Goal: Task Accomplishment & Management: Use online tool/utility

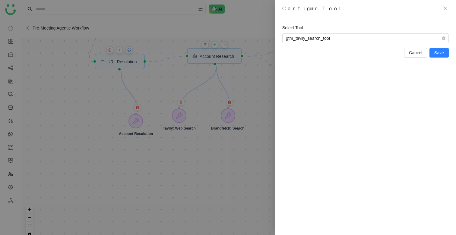
click at [164, 26] on div at bounding box center [228, 117] width 456 height 235
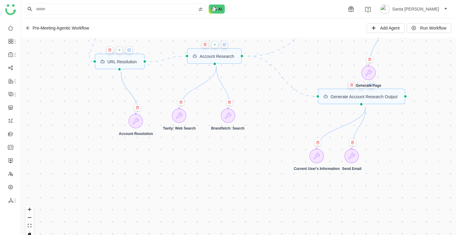
click at [29, 27] on icon at bounding box center [28, 28] width 4 height 4
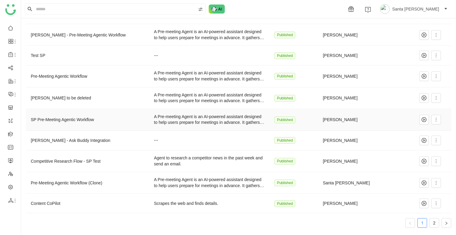
scroll to position [48, 0]
click at [433, 140] on icon at bounding box center [435, 140] width 5 height 5
click at [417, 151] on li "Edit" at bounding box center [417, 152] width 36 height 11
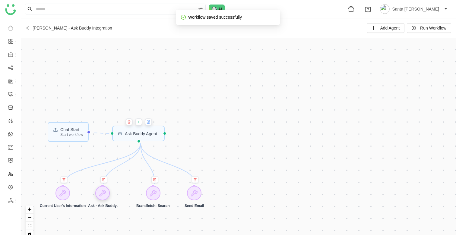
click at [102, 196] on icon at bounding box center [102, 193] width 7 height 7
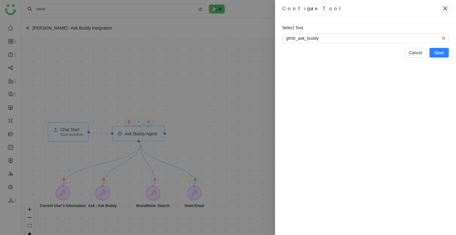
click at [445, 8] on icon "close" at bounding box center [444, 8] width 5 height 5
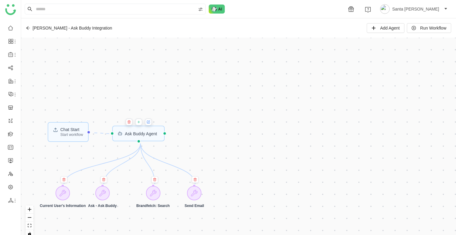
click at [28, 29] on icon at bounding box center [28, 28] width 4 height 4
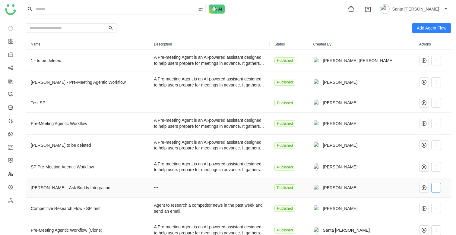
click at [433, 187] on icon at bounding box center [435, 187] width 5 height 5
click at [416, 163] on span "Clone" at bounding box center [410, 164] width 15 height 7
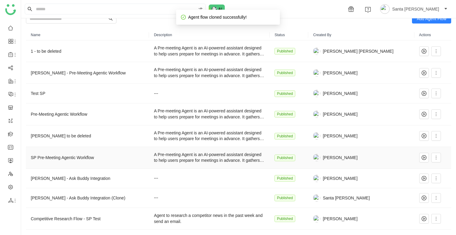
scroll to position [11, 0]
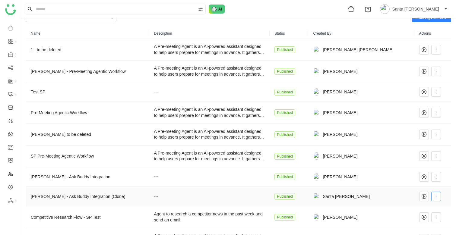
click at [433, 198] on icon at bounding box center [435, 196] width 5 height 5
click at [415, 173] on span "Clone" at bounding box center [410, 172] width 15 height 7
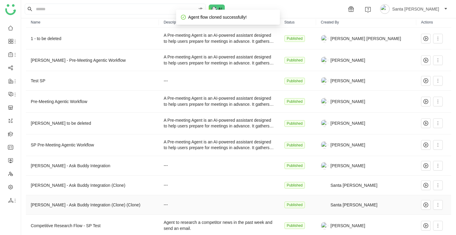
scroll to position [22, 0]
click at [435, 206] on icon at bounding box center [437, 204] width 5 height 5
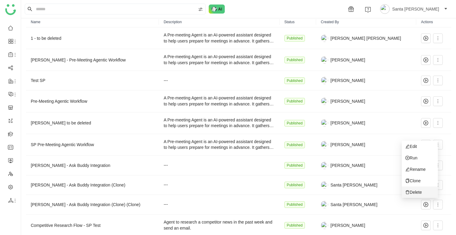
click at [420, 193] on span "Delete" at bounding box center [413, 192] width 16 height 7
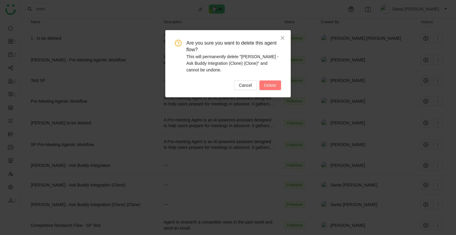
click at [277, 86] on button "Delete" at bounding box center [270, 85] width 22 height 10
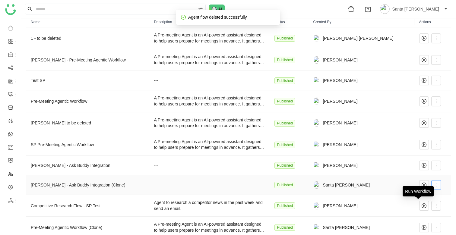
click at [433, 183] on icon at bounding box center [435, 185] width 5 height 5
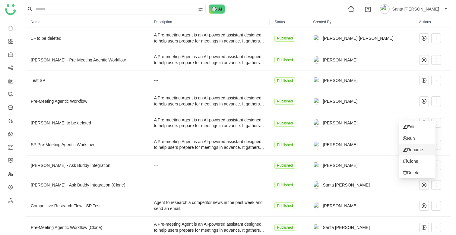
click at [416, 147] on span "Rename" at bounding box center [413, 149] width 20 height 7
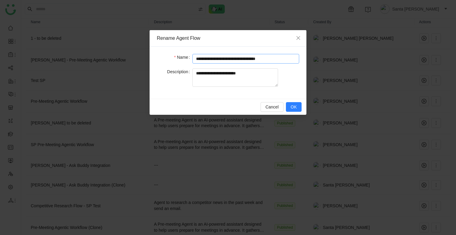
click at [249, 58] on input "**********" at bounding box center [245, 59] width 107 height 10
type input "*********"
click at [292, 110] on span "OK" at bounding box center [293, 107] width 6 height 7
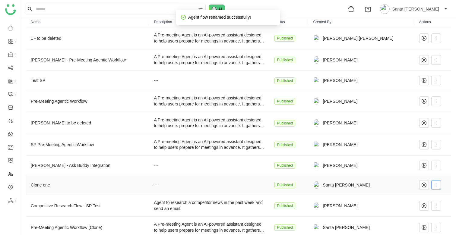
click at [433, 183] on icon at bounding box center [435, 185] width 5 height 5
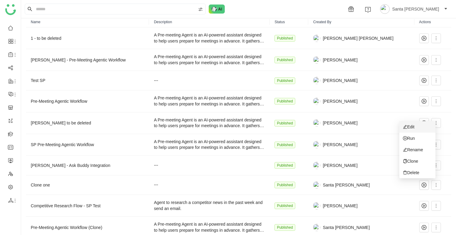
click at [415, 123] on li "Edit" at bounding box center [417, 126] width 36 height 11
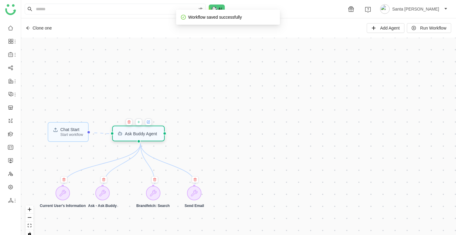
click at [139, 135] on div "Ask Buddy Agent" at bounding box center [141, 133] width 32 height 4
click at [143, 134] on div "Ask Buddy Agent" at bounding box center [141, 133] width 32 height 4
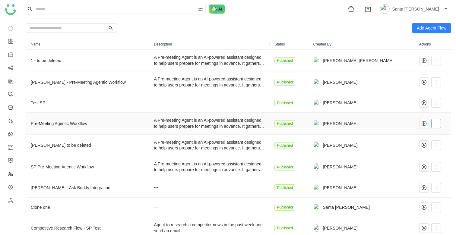
click at [433, 121] on icon at bounding box center [435, 123] width 5 height 5
click at [418, 138] on li "Edit" at bounding box center [417, 135] width 36 height 11
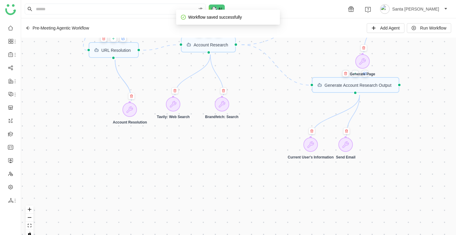
drag, startPoint x: 399, startPoint y: 103, endPoint x: 400, endPoint y: 155, distance: 52.1
click at [400, 155] on div "CRM Input Start workflow Generate Page Generate Account Research Output URL Res…" at bounding box center [238, 140] width 434 height 205
click at [220, 109] on div at bounding box center [221, 104] width 14 height 14
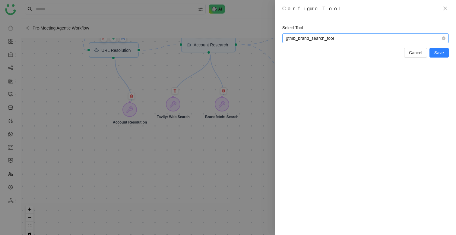
click at [424, 40] on span "gtmb_brand_search_tool" at bounding box center [365, 38] width 159 height 9
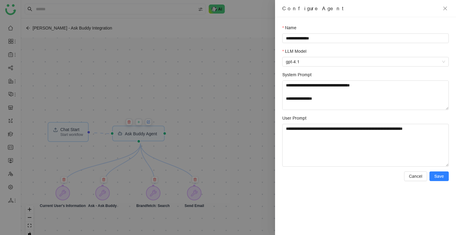
scroll to position [103, 0]
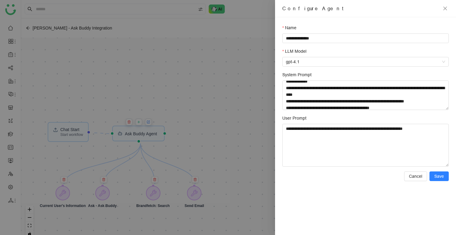
click at [224, 136] on div at bounding box center [228, 117] width 456 height 235
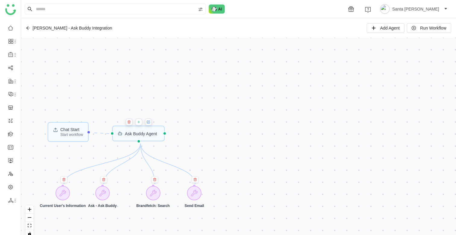
click at [27, 29] on icon at bounding box center [28, 28] width 4 height 4
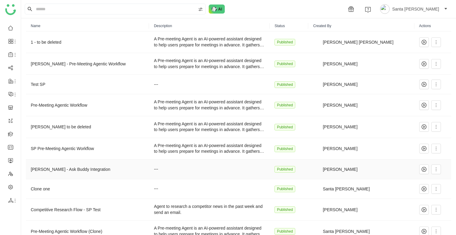
scroll to position [20, 0]
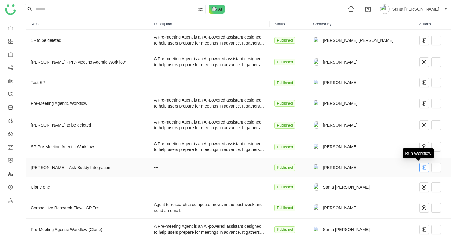
click at [421, 168] on icon at bounding box center [423, 167] width 5 height 5
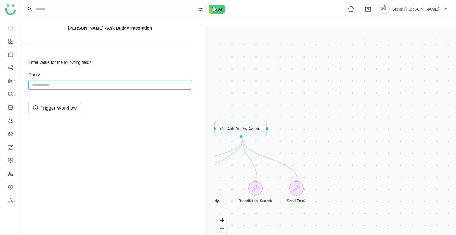
click at [88, 82] on input "string" at bounding box center [109, 85] width 163 height 10
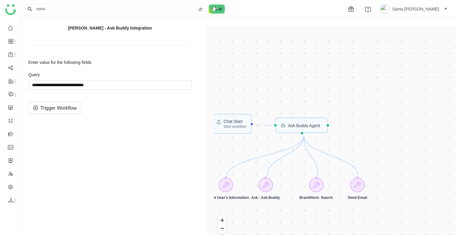
drag, startPoint x: 253, startPoint y: 123, endPoint x: 314, endPoint y: 120, distance: 60.9
click at [314, 120] on div "Chat Start Start workflow Ask Buddy Agent Current User's Information Ask - Ask …" at bounding box center [332, 143] width 237 height 221
click at [104, 87] on input "string" at bounding box center [109, 85] width 163 height 10
type input "**********"
click at [57, 111] on span "Trigger Workflow" at bounding box center [58, 108] width 36 height 8
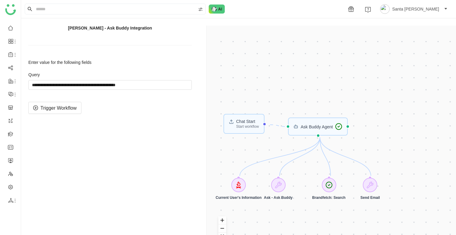
drag, startPoint x: 249, startPoint y: 170, endPoint x: 261, endPoint y: 170, distance: 12.7
click at [261, 170] on div "Chat Start Start workflow Ask Buddy Agent Current User's Information Ask - Ask …" at bounding box center [332, 143] width 237 height 221
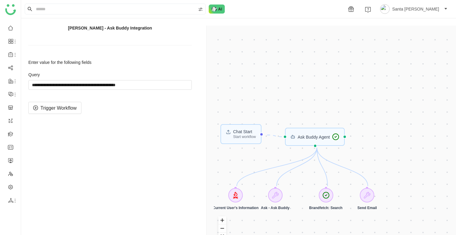
drag, startPoint x: 251, startPoint y: 130, endPoint x: 248, endPoint y: 140, distance: 10.7
click at [248, 140] on div "Chat Start Start workflow Ask Buddy Agent Current User's Information Ask - Ask …" at bounding box center [332, 143] width 237 height 221
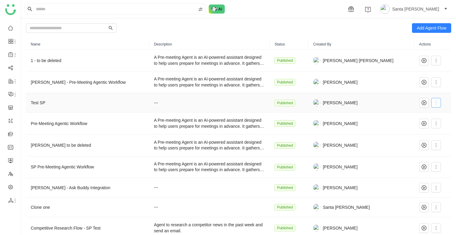
click at [433, 103] on span at bounding box center [435, 102] width 9 height 5
click at [417, 116] on li "Edit" at bounding box center [417, 114] width 36 height 11
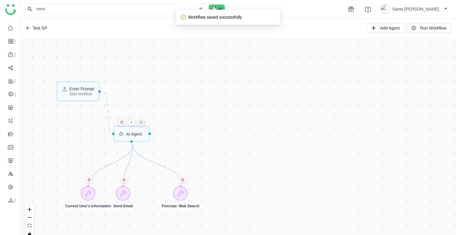
drag, startPoint x: 251, startPoint y: 138, endPoint x: 284, endPoint y: 120, distance: 37.5
click at [284, 120] on div "Enter Prompt Start workflow AI Agent Current User's Information Send Email Fire…" at bounding box center [238, 140] width 434 height 205
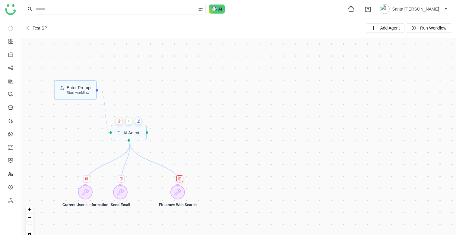
click at [180, 180] on icon at bounding box center [180, 179] width 2 height 2
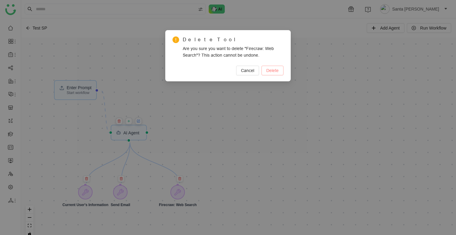
click at [270, 73] on span "Delete" at bounding box center [272, 70] width 12 height 7
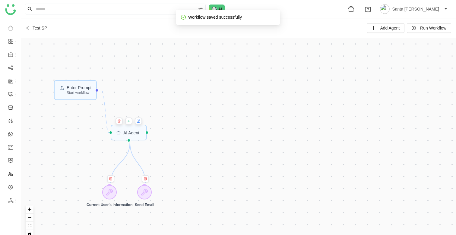
click at [130, 124] on button at bounding box center [128, 120] width 7 height 7
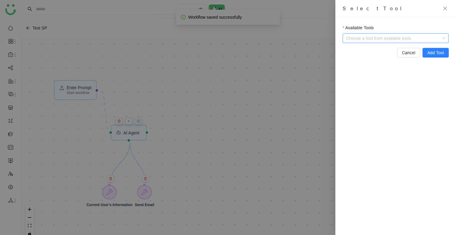
click at [374, 41] on input "Available Tools" at bounding box center [395, 38] width 93 height 9
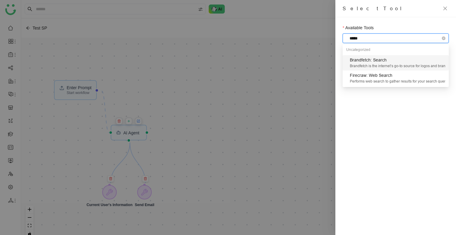
type input "******"
click at [444, 9] on icon "close" at bounding box center [445, 9] width 4 height 4
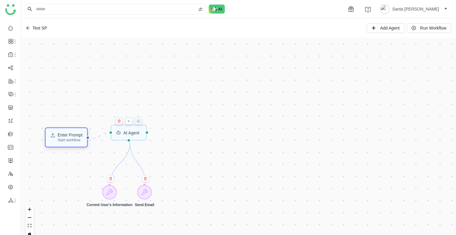
drag, startPoint x: 81, startPoint y: 93, endPoint x: 72, endPoint y: 141, distance: 49.0
click at [72, 141] on div "Start workflow" at bounding box center [70, 140] width 25 height 4
drag, startPoint x: 121, startPoint y: 135, endPoint x: 125, endPoint y: 140, distance: 6.2
click at [125, 140] on div "AI Agent" at bounding box center [129, 133] width 36 height 16
click at [73, 135] on div "Enter Prompt" at bounding box center [70, 132] width 25 height 4
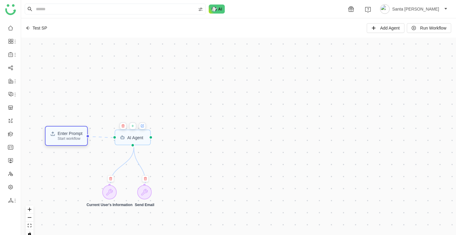
click at [73, 136] on div "Enter Prompt" at bounding box center [70, 133] width 25 height 4
click at [62, 140] on div "Start workflow" at bounding box center [70, 139] width 25 height 4
click at [69, 139] on div "Start workflow" at bounding box center [70, 139] width 25 height 4
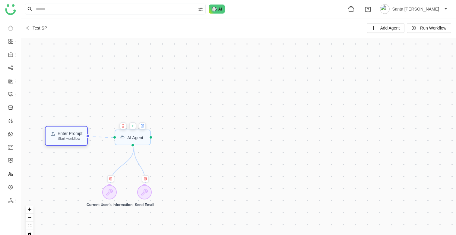
click at [69, 139] on div "Start workflow" at bounding box center [70, 139] width 25 height 4
click at [73, 136] on div "Enter Prompt" at bounding box center [70, 133] width 25 height 4
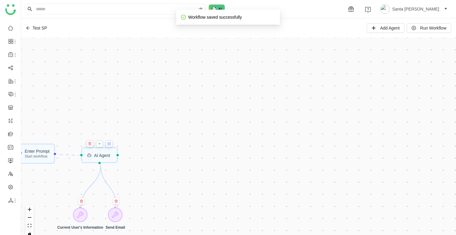
click at [29, 29] on icon at bounding box center [28, 28] width 4 height 4
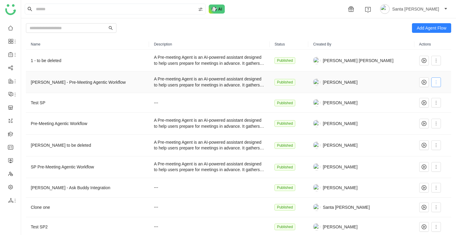
click at [433, 82] on span at bounding box center [435, 82] width 9 height 5
click at [413, 94] on span "Edit" at bounding box center [408, 94] width 11 height 7
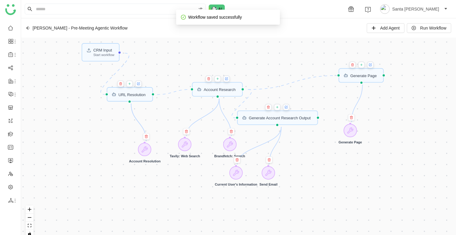
drag, startPoint x: 338, startPoint y: 93, endPoint x: 338, endPoint y: 182, distance: 88.6
click at [338, 182] on div "CRM Input Start workflow Generate Account Research Output Account Research URL …" at bounding box center [238, 140] width 434 height 205
click at [287, 108] on icon at bounding box center [286, 107] width 2 height 2
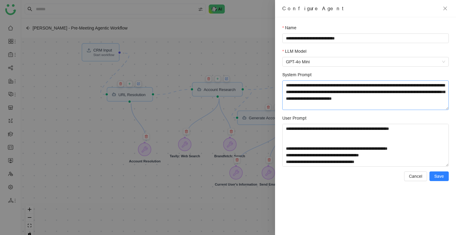
click at [337, 104] on textarea "**********" at bounding box center [365, 95] width 166 height 30
click at [339, 96] on textarea "**********" at bounding box center [365, 95] width 166 height 30
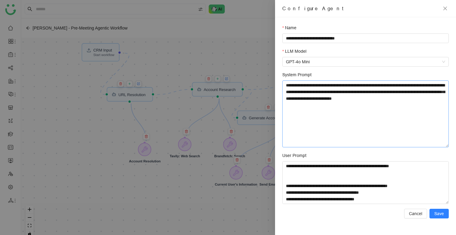
drag, startPoint x: 446, startPoint y: 108, endPoint x: 447, endPoint y: 152, distance: 44.6
click at [447, 147] on textarea "**********" at bounding box center [365, 113] width 166 height 67
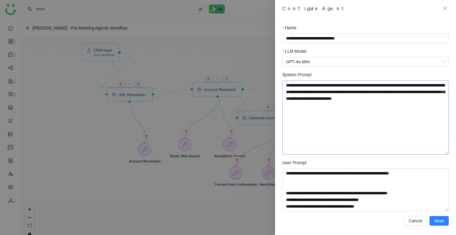
click at [400, 110] on textarea "**********" at bounding box center [365, 117] width 166 height 74
click at [353, 190] on textarea "**********" at bounding box center [365, 189] width 166 height 43
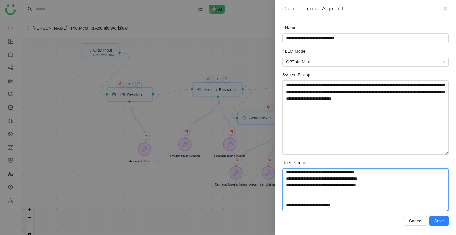
scroll to position [34, 0]
click at [443, 8] on icon "close" at bounding box center [444, 8] width 5 height 5
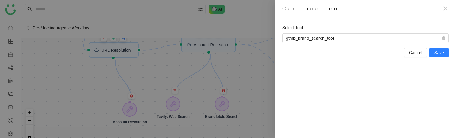
click at [258, 65] on div at bounding box center [228, 69] width 456 height 138
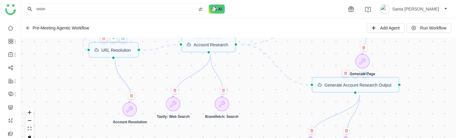
click at [26, 29] on icon at bounding box center [28, 28] width 4 height 4
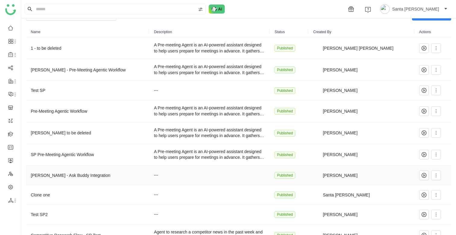
scroll to position [19, 0]
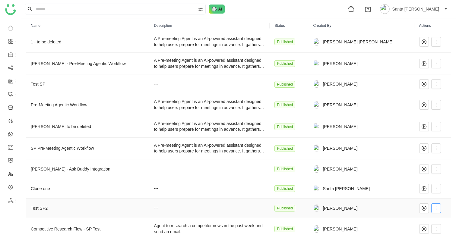
click at [434, 138] on span at bounding box center [435, 208] width 9 height 5
click at [407, 138] on span "Edit" at bounding box center [408, 150] width 11 height 7
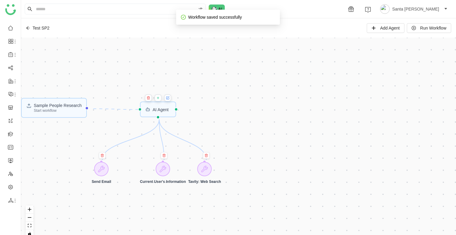
click at [169, 96] on icon at bounding box center [168, 97] width 2 height 2
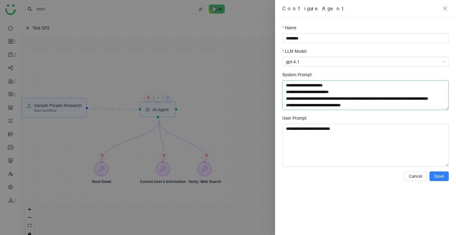
scroll to position [25, 0]
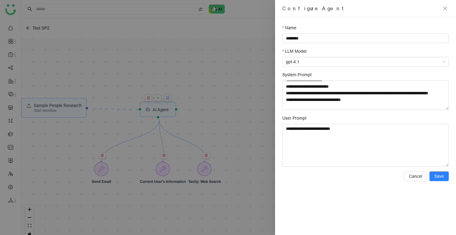
click at [210, 96] on div at bounding box center [228, 117] width 456 height 235
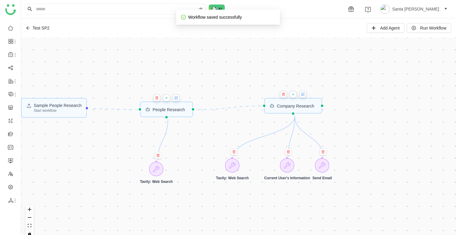
click at [304, 95] on icon at bounding box center [302, 94] width 3 height 3
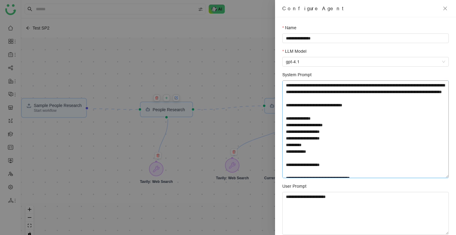
drag, startPoint x: 447, startPoint y: 108, endPoint x: 445, endPoint y: 177, distance: 68.4
click at [445, 177] on textarea "System Prompt" at bounding box center [365, 129] width 166 height 98
click at [212, 82] on div at bounding box center [228, 117] width 456 height 235
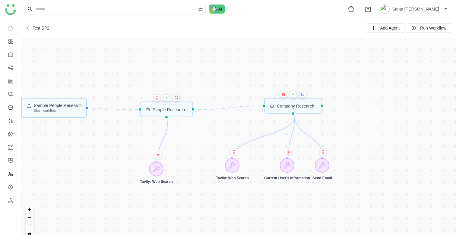
click at [224, 106] on icon "Edge from 68c3838bd8c30d72a0585686 to 68c38eba5954796187fce8f8" at bounding box center [229, 108] width 65 height 4
click at [225, 106] on icon "Edge from 68c3838bd8c30d72a0585686 to 68c38eba5954796187fce8f8" at bounding box center [229, 108] width 65 height 4
drag, startPoint x: 226, startPoint y: 108, endPoint x: 226, endPoint y: 102, distance: 5.4
click at [226, 106] on icon "Edge from 68c3838bd8c30d72a0585686 to 68c38eba5954796187fce8f8" at bounding box center [229, 108] width 65 height 4
click at [228, 107] on icon "Edge from 68c3838bd8c30d72a0585686 to 68c38eba5954796187fce8f8" at bounding box center [229, 108] width 65 height 4
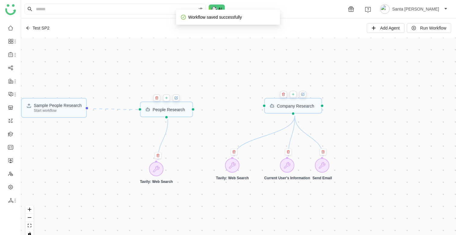
click at [124, 109] on icon "Edge from trigger to 68c3838bd8c30d72a0585686" at bounding box center [115, 109] width 45 height 1
click at [226, 107] on icon "Edge from trigger to 68c38eba5954796187fce8f8" at bounding box center [177, 107] width 169 height 3
click at [227, 108] on icon "Edge from trigger to 68c38eba5954796187fce8f8" at bounding box center [177, 107] width 169 height 3
click at [228, 106] on icon "Edge from 68c38eba5954796187fce8f8 to 68c3838bd8c30d72a0585686" at bounding box center [232, 108] width 207 height 4
click at [233, 107] on icon "Edge from 68c38eba5954796187fce8f8 to 68c3838bd8c30d72a0585686" at bounding box center [232, 108] width 207 height 4
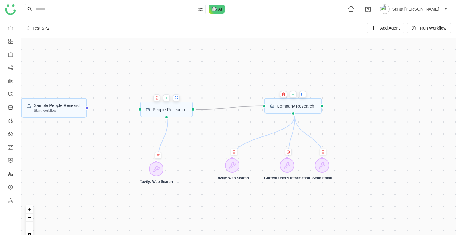
drag, startPoint x: 196, startPoint y: 109, endPoint x: 258, endPoint y: 107, distance: 61.5
click at [258, 107] on div "Sample People Research Start workflow Company Research People Research Tavily: …" at bounding box center [238, 140] width 434 height 205
drag, startPoint x: 92, startPoint y: 108, endPoint x: 133, endPoint y: 110, distance: 41.0
click at [133, 110] on div "Sample People Research Start workflow Company Research People Research Tavily: …" at bounding box center [238, 140] width 434 height 205
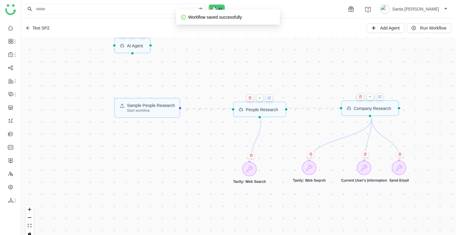
drag, startPoint x: 183, startPoint y: 75, endPoint x: 274, endPoint y: 75, distance: 91.0
click at [274, 75] on div "Sample People Research Start workflow AI Agent AI Agent Company Research People…" at bounding box center [238, 140] width 434 height 205
